Goal: Find specific page/section: Find specific page/section

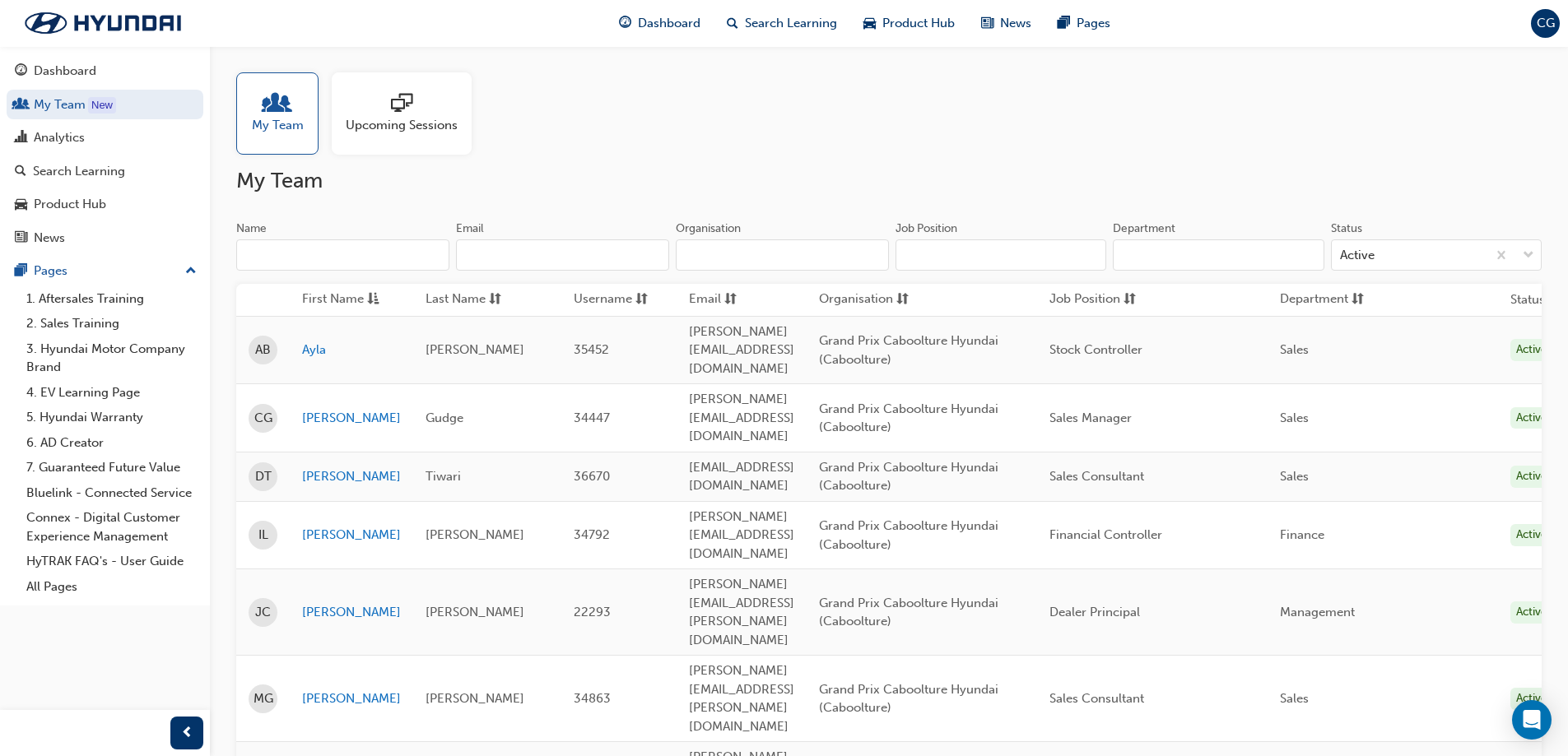
scroll to position [165, 0]
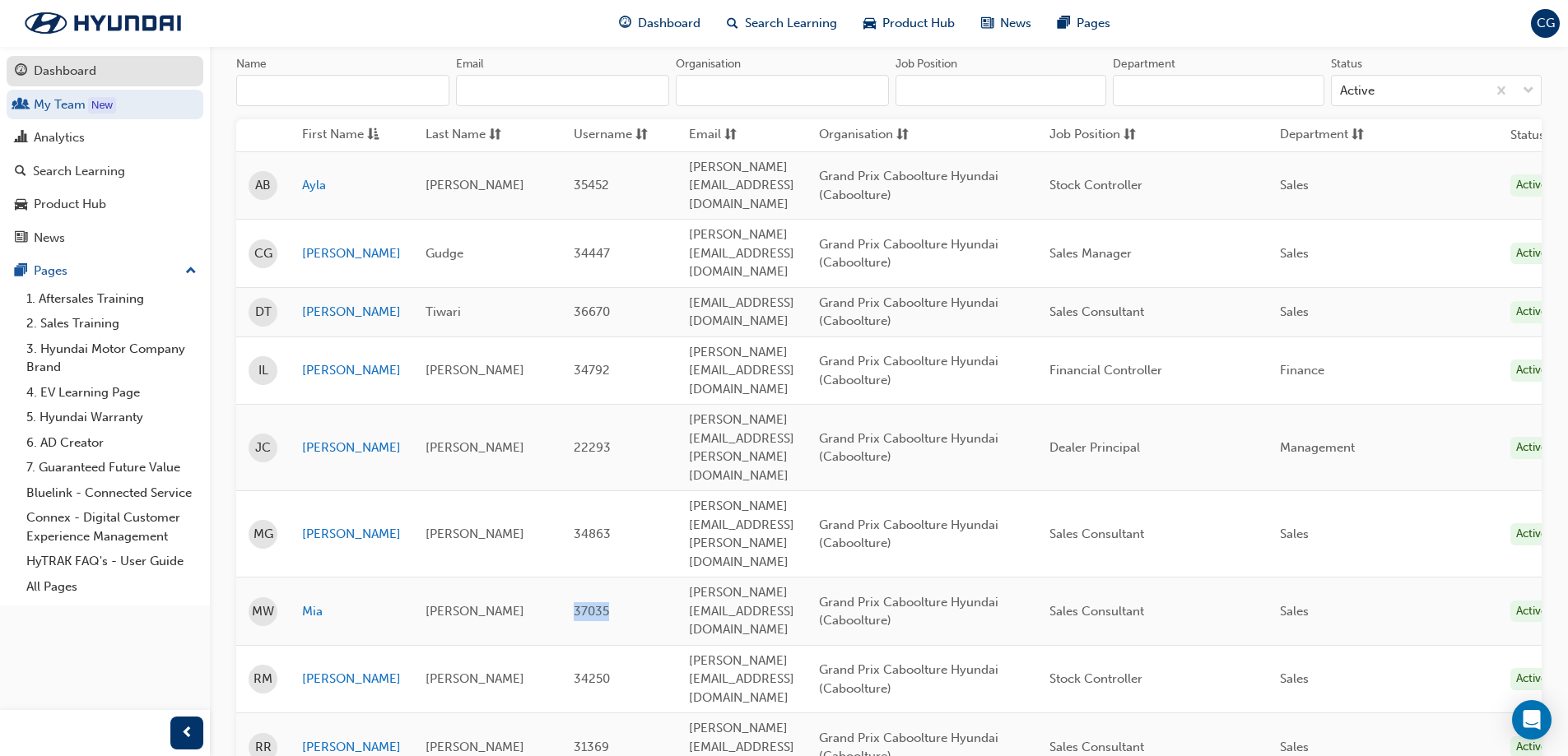
click at [47, 66] on div "Dashboard" at bounding box center [65, 70] width 62 height 19
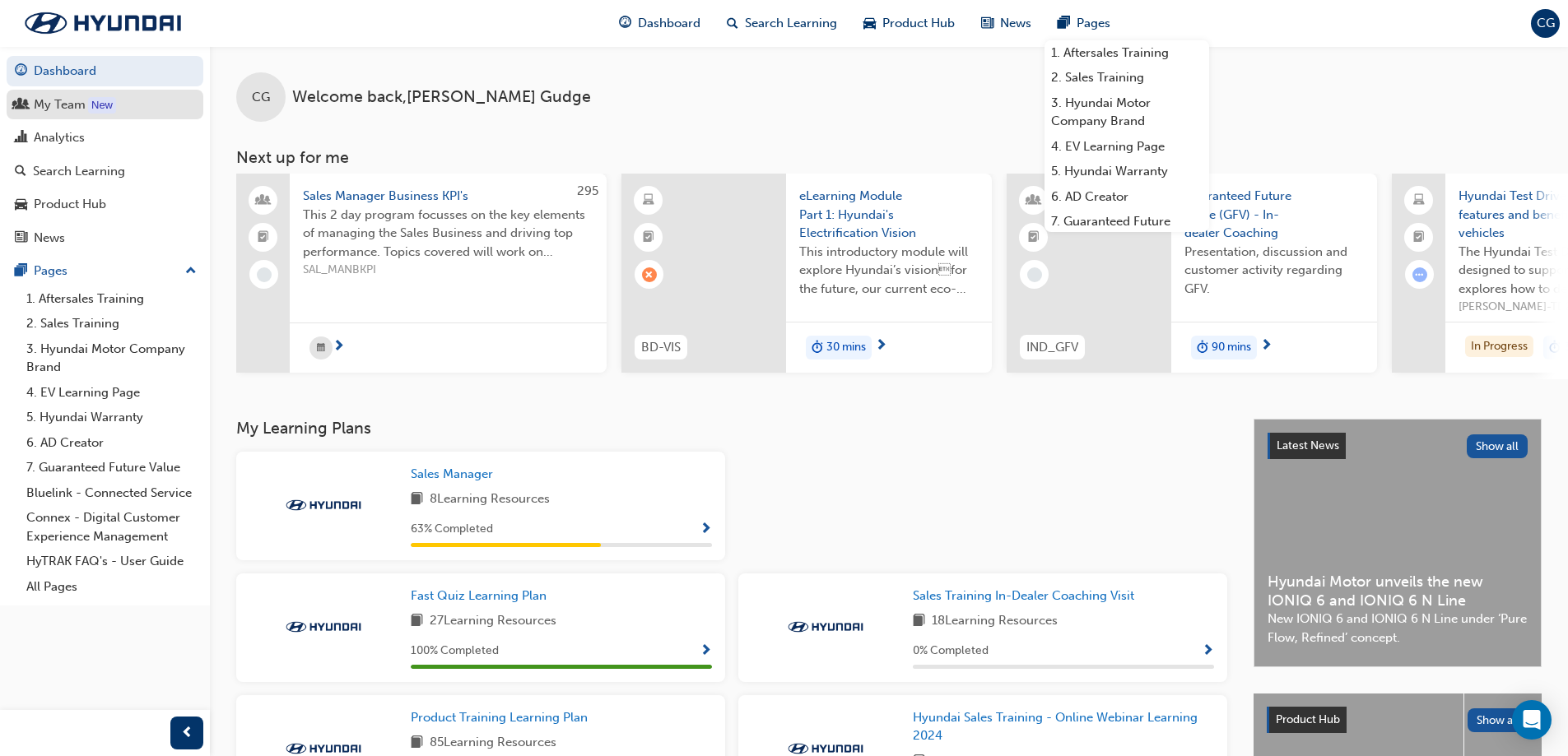
click at [56, 106] on div "My Team" at bounding box center [60, 104] width 52 height 19
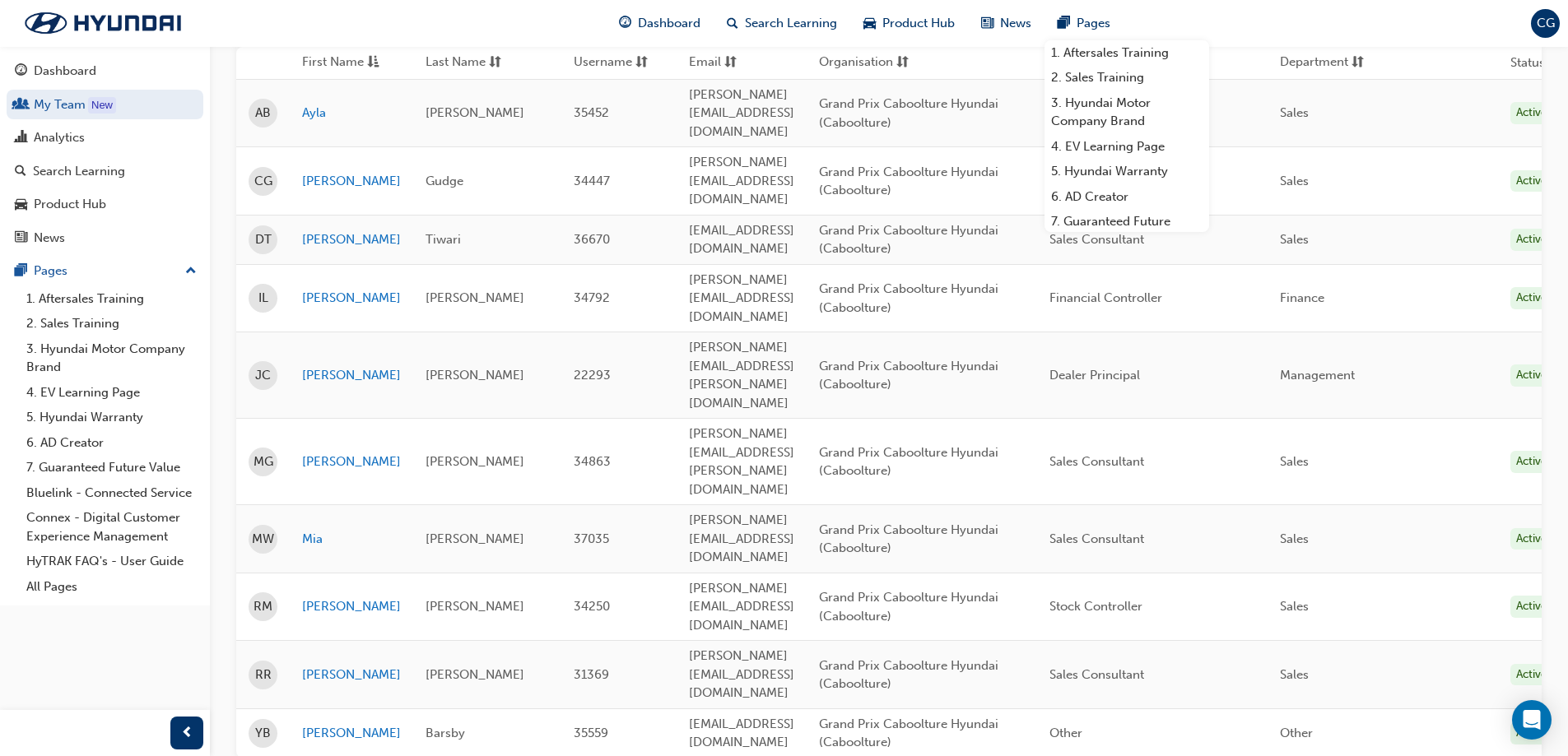
scroll to position [247, 0]
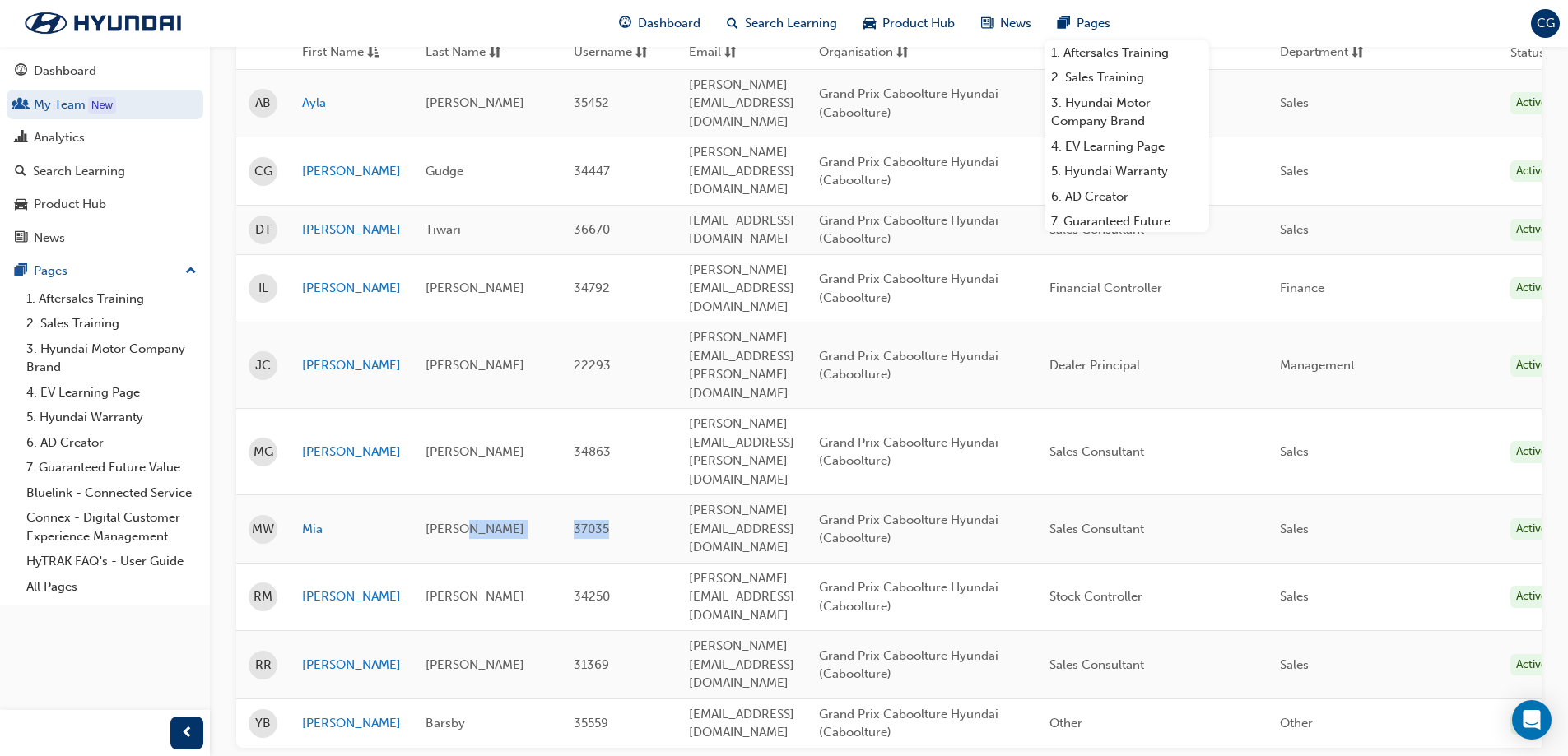
drag, startPoint x: 621, startPoint y: 392, endPoint x: 536, endPoint y: 394, distance: 85.0
click at [536, 496] on tr "MW [PERSON_NAME] 37035 [PERSON_NAME][EMAIL_ADDRESS][DOMAIN_NAME] Grand Prix Cab…" at bounding box center [902, 530] width 1332 height 68
click at [616, 496] on td "37035" at bounding box center [619, 530] width 115 height 68
drag, startPoint x: 632, startPoint y: 396, endPoint x: 558, endPoint y: 393, distance: 74.1
click at [561, 496] on td "37035" at bounding box center [619, 530] width 115 height 68
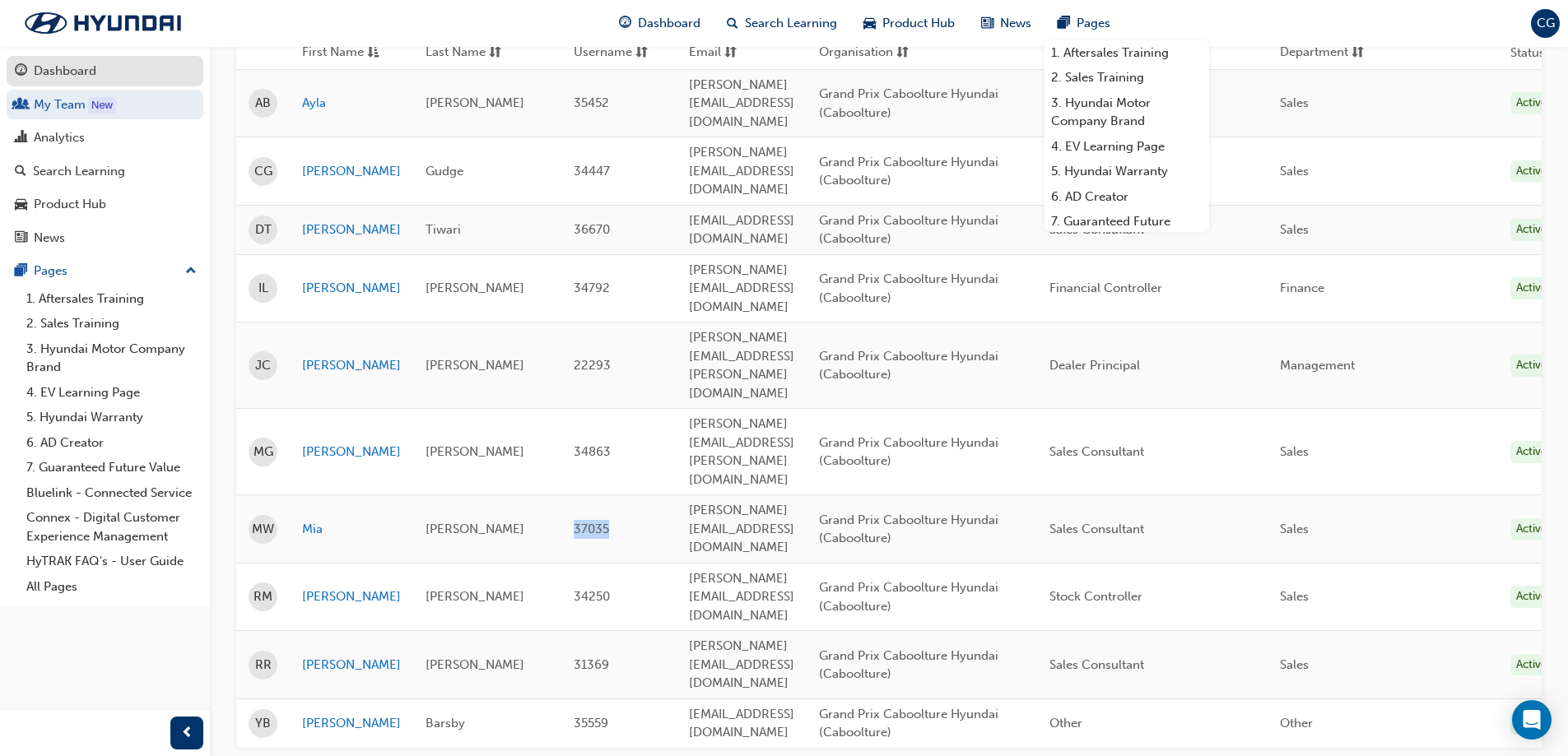
click at [80, 69] on div "Dashboard" at bounding box center [65, 70] width 62 height 19
